Goal: Task Accomplishment & Management: Manage account settings

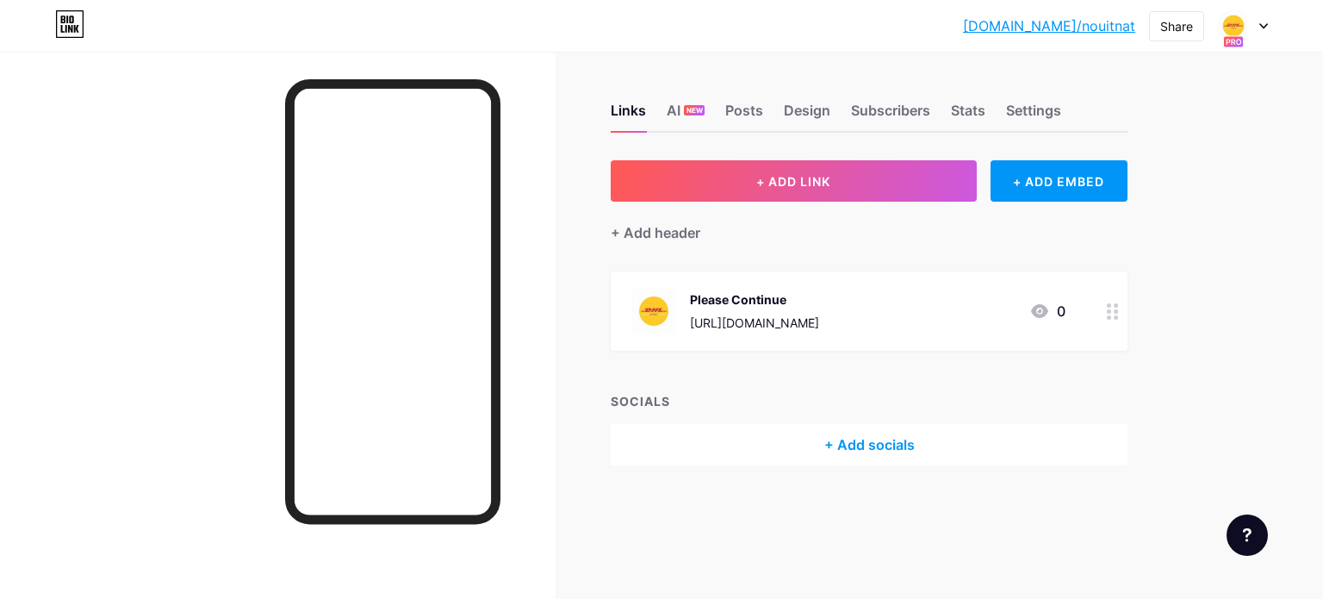
click at [799, 109] on div "Design" at bounding box center [807, 115] width 47 height 31
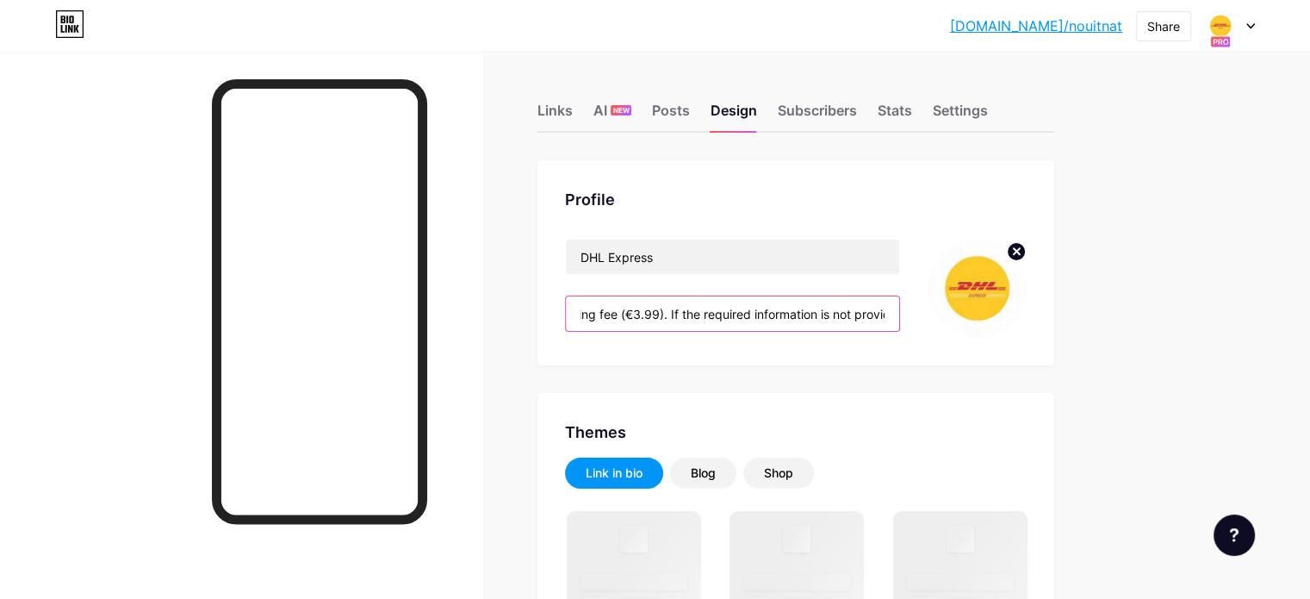
scroll to position [0, 596]
drag, startPoint x: 848, startPoint y: 318, endPoint x: 1001, endPoint y: 319, distance: 153.3
click at [1001, 319] on div "DHL Express Please provide your full delivery address and pay the shipping fee …" at bounding box center [796, 288] width 462 height 99
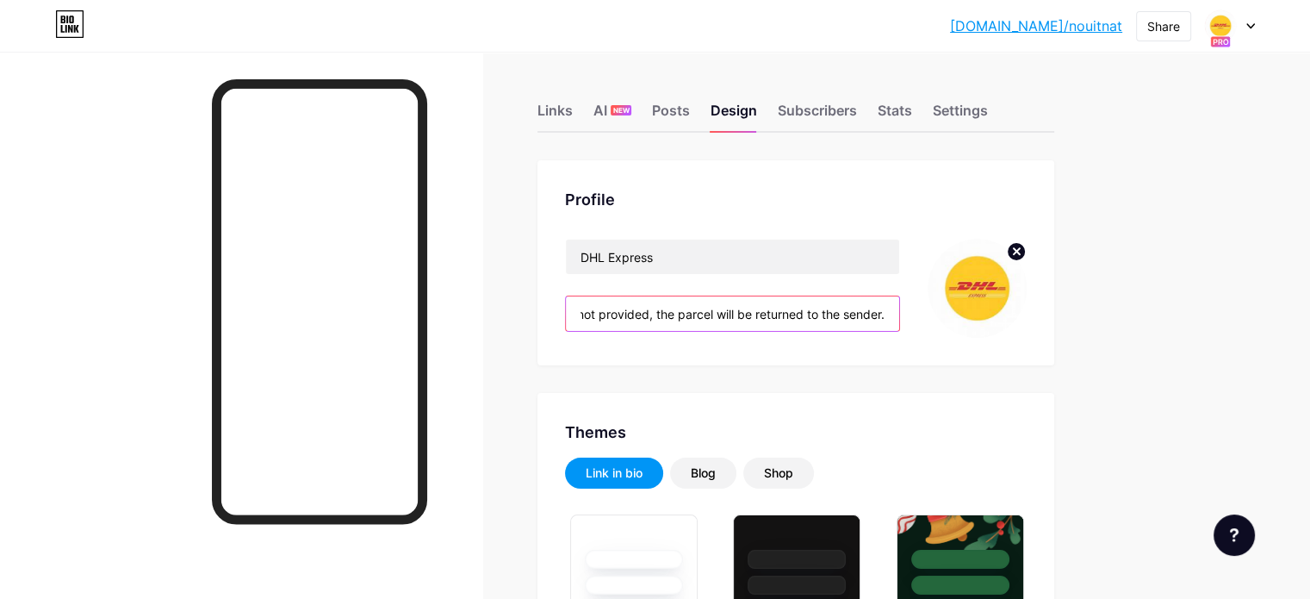
type input "#ffffff"
type input "#d41616"
type input "#000000"
click at [899, 316] on input "Please provide your full delivery address and pay the shipping fee (€3.99). If …" at bounding box center [732, 313] width 333 height 34
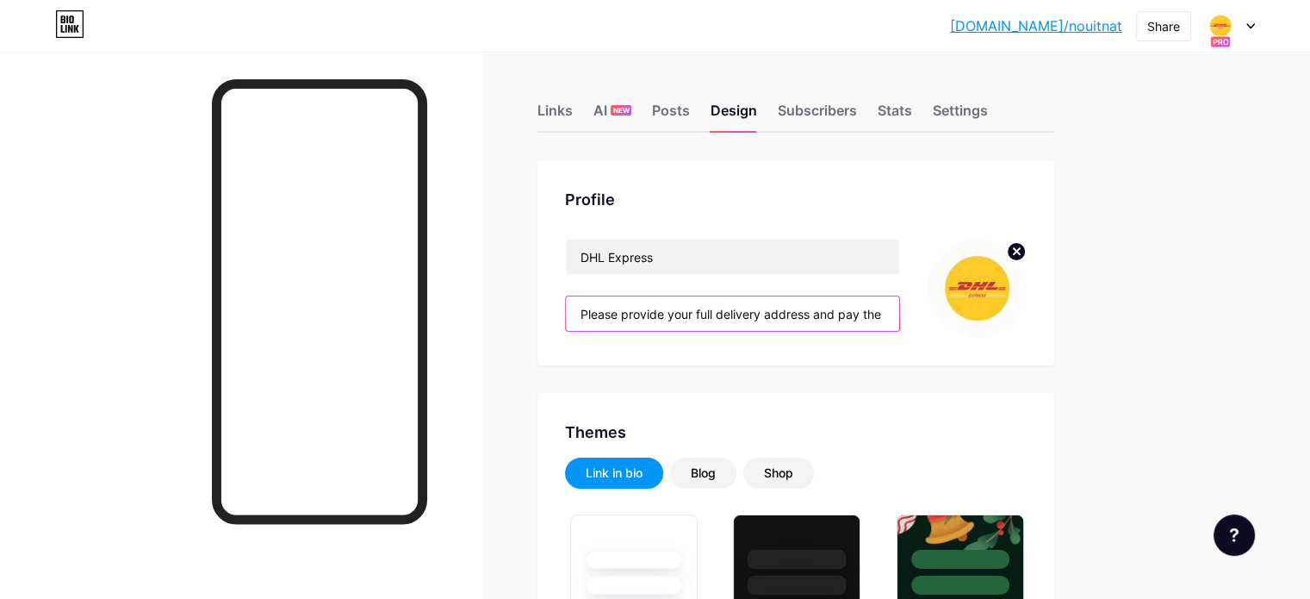
drag, startPoint x: 934, startPoint y: 315, endPoint x: 642, endPoint y: 313, distance: 292.0
click at [642, 313] on input "Please provide your full delivery address and pay the shipping fee (€3.99). If …" at bounding box center [732, 313] width 333 height 34
click at [674, 305] on input "Please provide your full delivery address and pay the shipping fee (€3.99). If …" at bounding box center [732, 313] width 333 height 34
drag, startPoint x: 692, startPoint y: 320, endPoint x: 871, endPoint y: 317, distance: 179.2
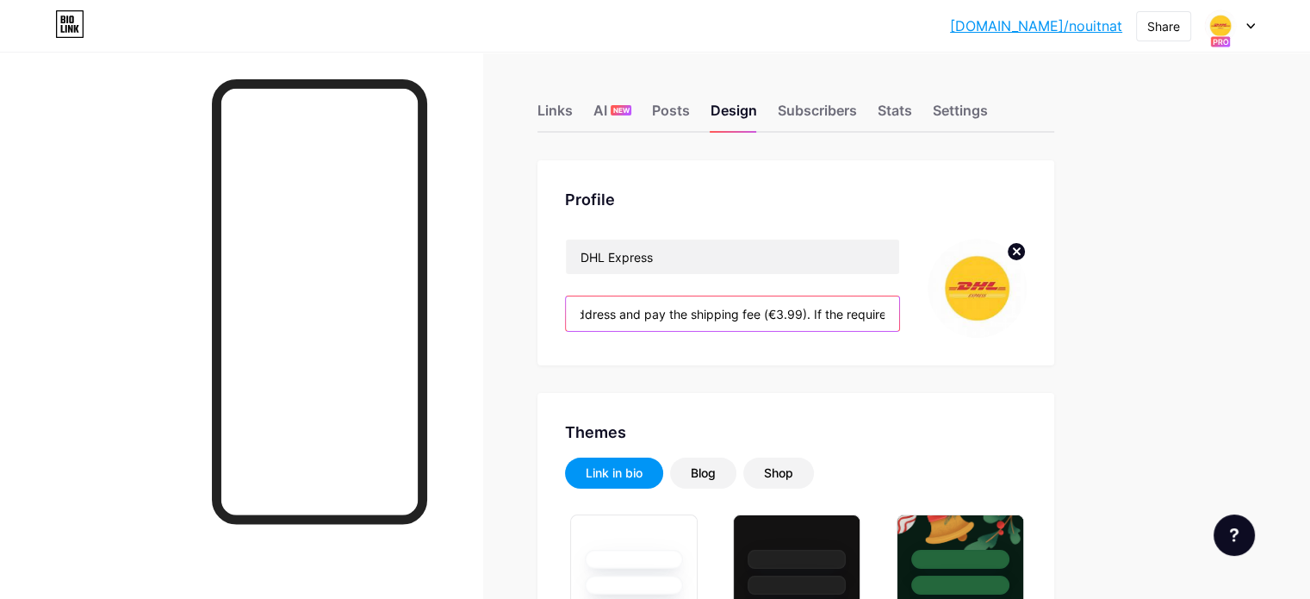
click at [893, 317] on input "Please provide your full delivery address and pay the shipping fee (€3.99). If …" at bounding box center [732, 313] width 333 height 34
click at [851, 313] on input "Please provide your full delivery address and pay the shipping fee (€3.99). If …" at bounding box center [732, 313] width 333 height 34
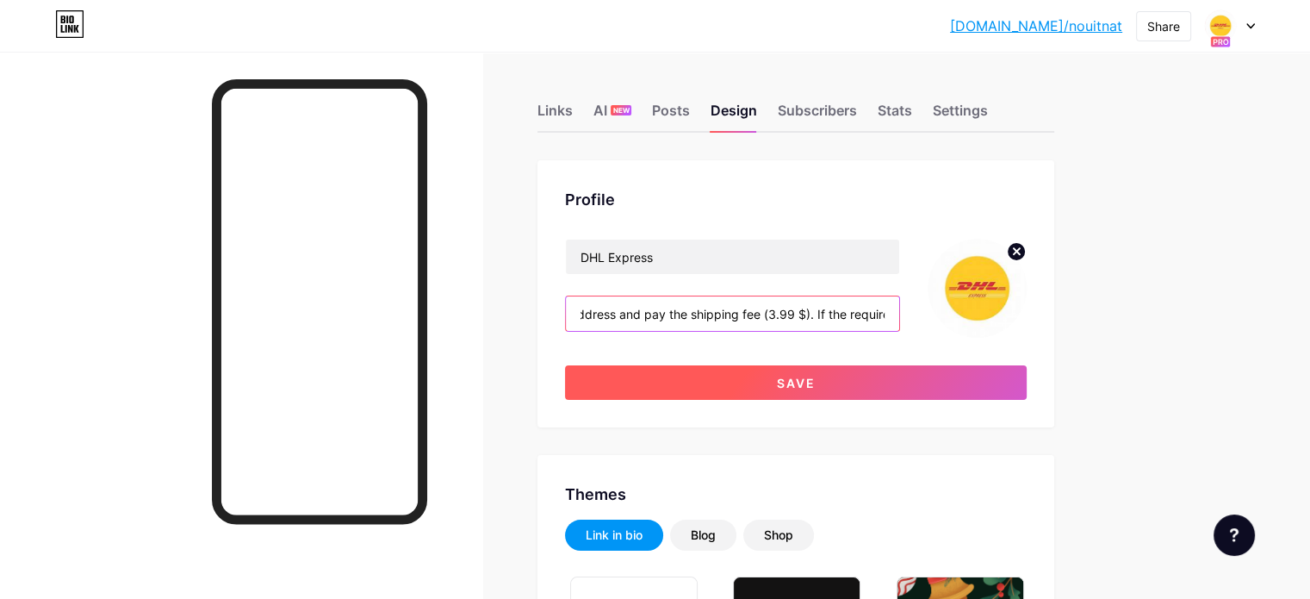
type input "Please provide your full delivery address and pay the shipping fee (3.99 $). If…"
click at [891, 371] on button "Save" at bounding box center [796, 382] width 462 height 34
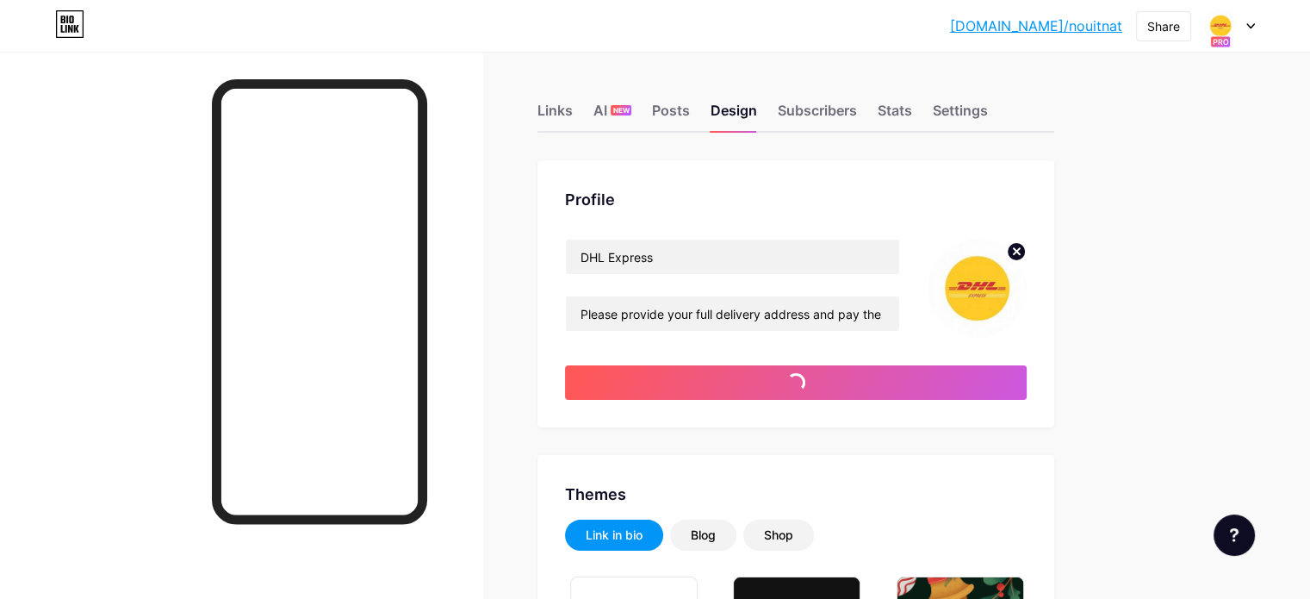
type input "#ffffff"
